Goal: Information Seeking & Learning: Find specific fact

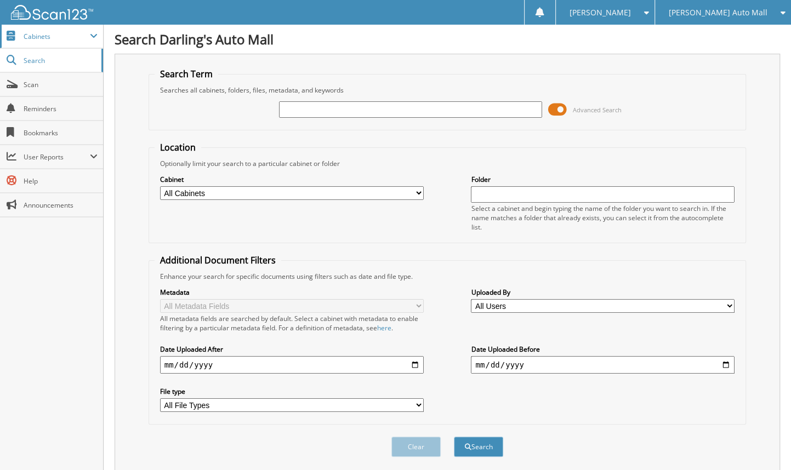
click at [49, 37] on span "Cabinets" at bounding box center [57, 36] width 66 height 9
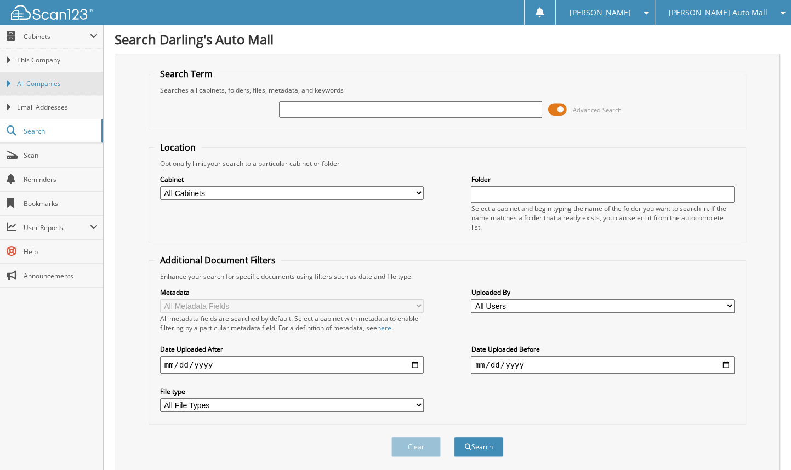
click at [39, 81] on span "All Companies" at bounding box center [57, 84] width 81 height 10
click at [45, 56] on span "This Company" at bounding box center [57, 60] width 81 height 10
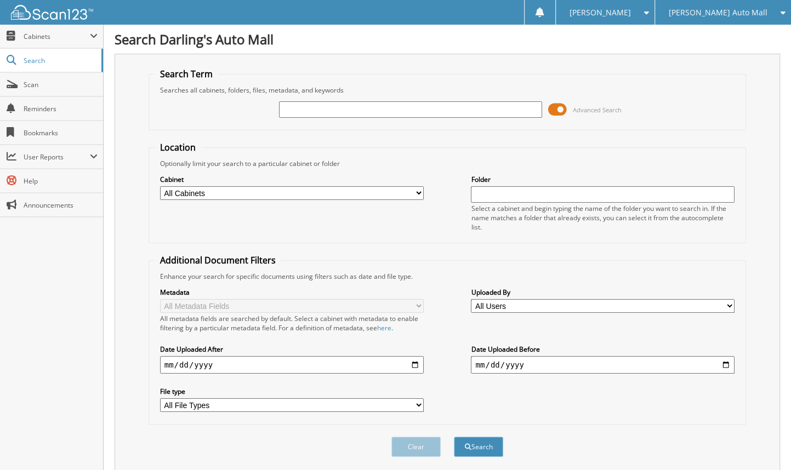
click at [419, 194] on select "All Cabinets 44 DOWNEAST HIGHWAY UNDERCO... AFTERMARKET SOLD O/S A DEAL CAR DEA…" at bounding box center [292, 193] width 264 height 14
select select "25922"
click at [160, 186] on select "All Cabinets 44 DOWNEAST HIGHWAY UNDERCO... AFTERMARKET SOLD O/S A DEAL CAR DEA…" at bounding box center [292, 193] width 264 height 14
click at [491, 198] on input "text" at bounding box center [603, 194] width 264 height 16
type input "[PERSON_NAME]"
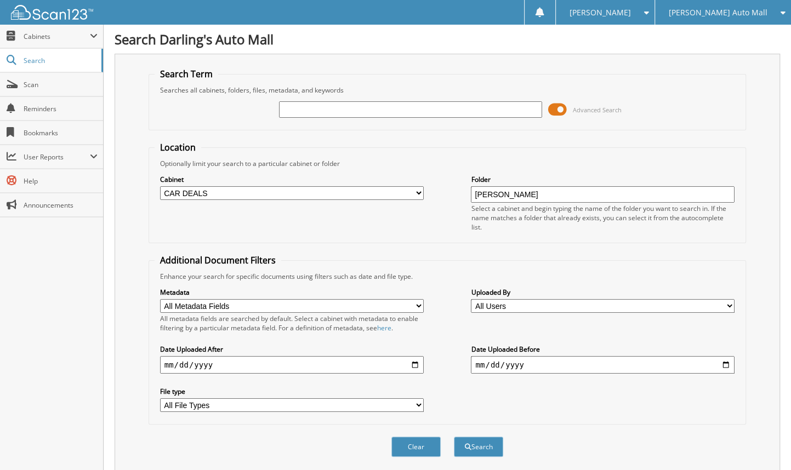
click at [238, 122] on div "Advanced Search" at bounding box center [447, 110] width 586 height 30
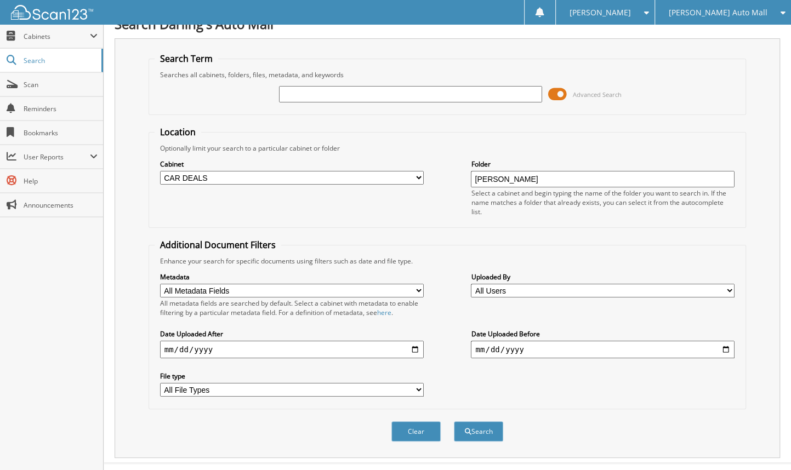
scroll to position [29, 0]
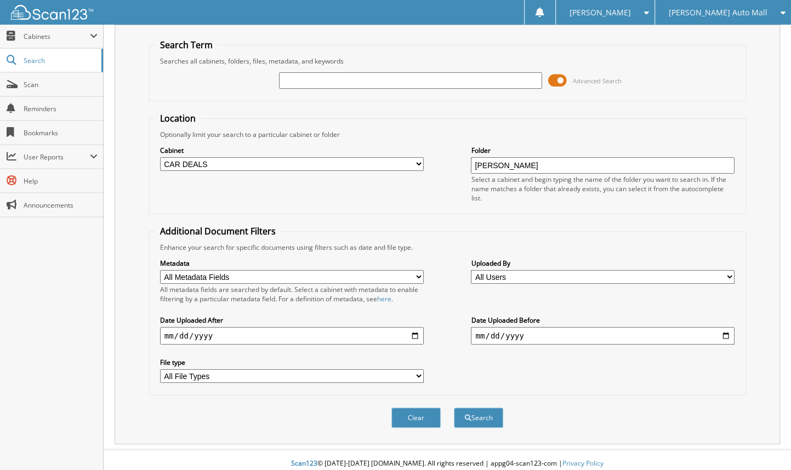
click at [728, 272] on select "All Users Aaron LaBelle Aaron Stevens AARRON MOWER Al Baker Alex Giosia Amy Nye…" at bounding box center [603, 277] width 264 height 14
select select "32811"
click at [471, 270] on select "All Users Aaron LaBelle Aaron Stevens AARRON MOWER Al Baker Alex Giosia Amy Nye…" at bounding box center [603, 277] width 264 height 14
click at [480, 417] on button "Search" at bounding box center [478, 418] width 49 height 20
drag, startPoint x: 532, startPoint y: 166, endPoint x: 456, endPoint y: 160, distance: 76.9
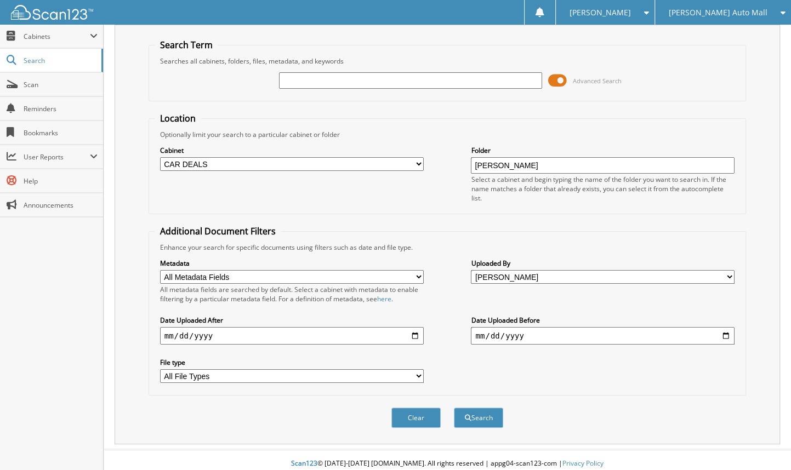
click at [456, 160] on div "Cabinet All Cabinets 44 DOWNEAST HIGHWAY UNDERCO... AFTERMARKET SOLD O/S A DEAL…" at bounding box center [447, 173] width 586 height 69
click at [318, 74] on input "text" at bounding box center [411, 80] width 264 height 16
type input "[PERSON_NAME]"
click at [479, 411] on button "Search" at bounding box center [478, 418] width 49 height 20
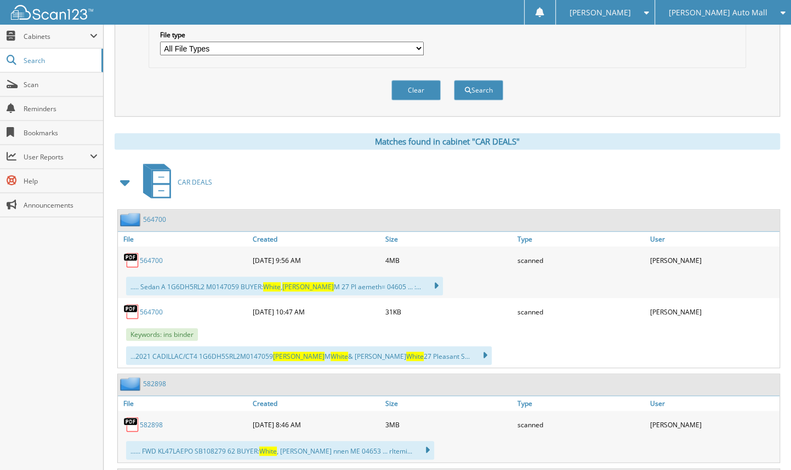
scroll to position [383, 0]
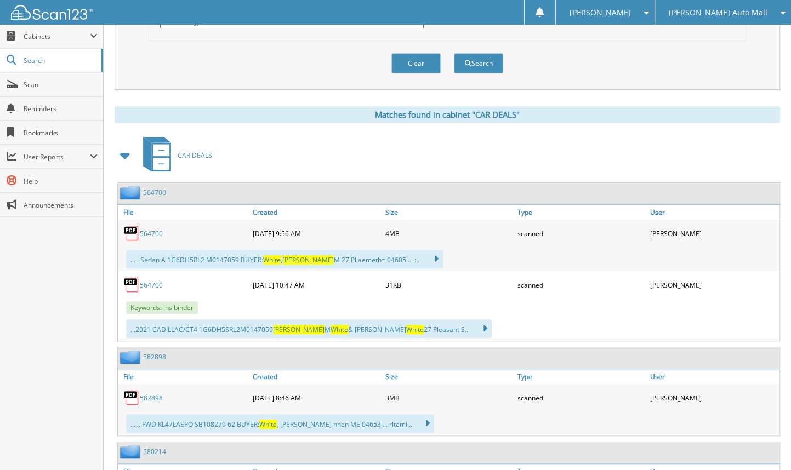
click at [146, 229] on link "564700" at bounding box center [151, 233] width 23 height 9
click at [252, 41] on div "Clear Search" at bounding box center [447, 63] width 598 height 44
